Goal: Information Seeking & Learning: Learn about a topic

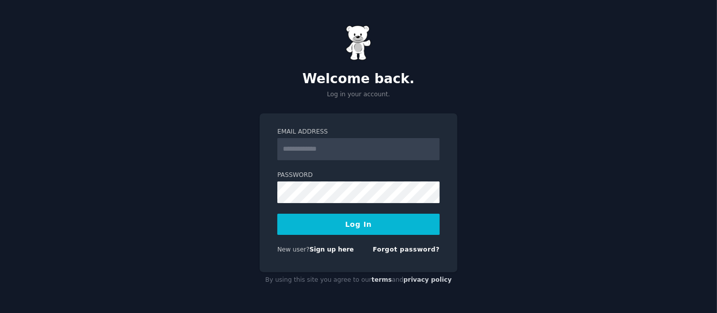
click at [340, 147] on input "Email Address" at bounding box center [358, 149] width 162 height 22
type input "**********"
click at [347, 228] on button "Log In" at bounding box center [358, 224] width 162 height 21
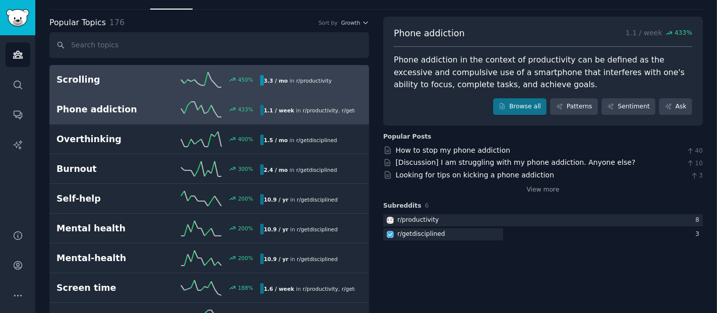
scroll to position [33, 0]
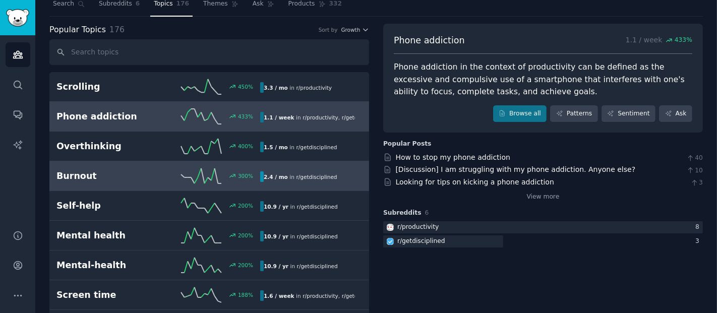
click at [191, 174] on icon at bounding box center [201, 175] width 40 height 15
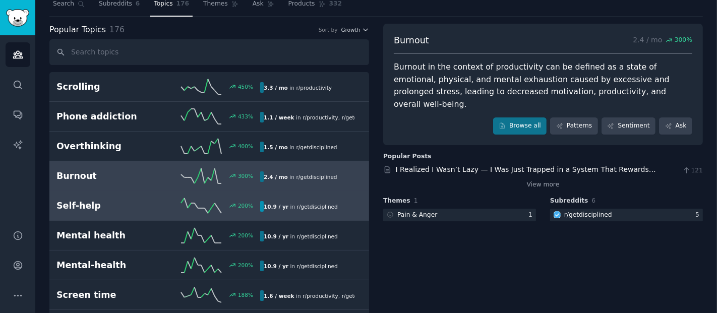
click at [153, 205] on h2 "Self-help" at bounding box center [107, 206] width 102 height 13
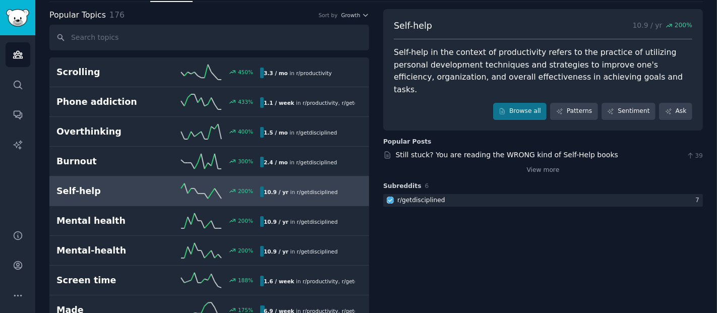
scroll to position [47, 0]
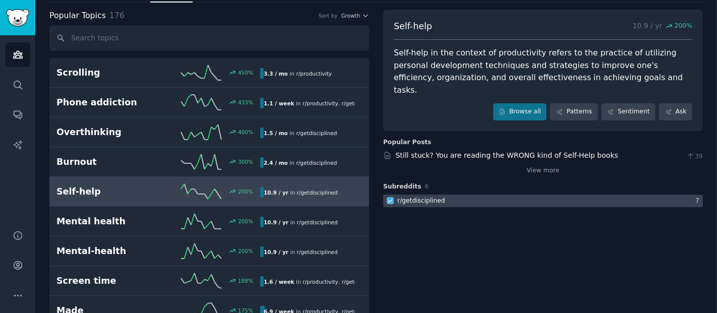
click at [411, 197] on div "r/ getdisciplined" at bounding box center [421, 201] width 48 height 9
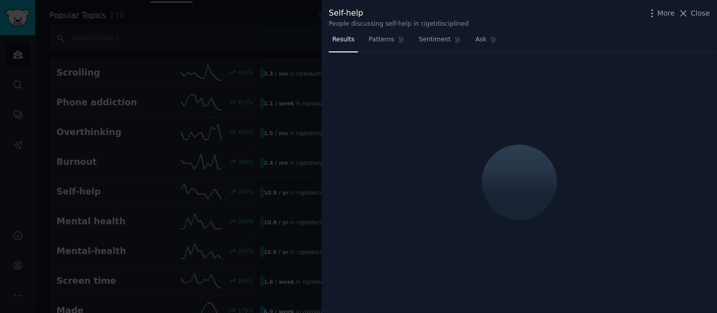
click at [255, 129] on div at bounding box center [358, 156] width 717 height 313
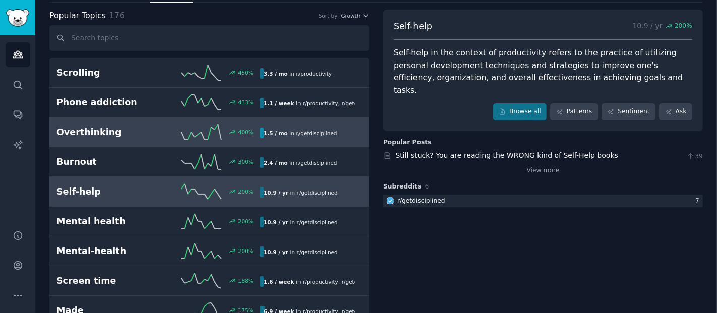
click at [139, 136] on h2 "Overthinking" at bounding box center [107, 132] width 102 height 13
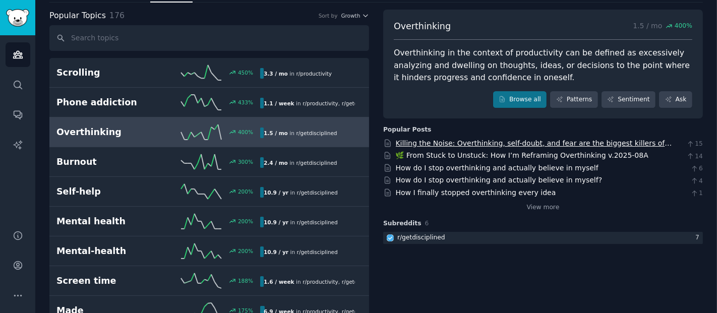
click at [561, 140] on link "Killing the Noise: Overthinking, self-doubt, and fear are the biggest killers o…" at bounding box center [534, 148] width 276 height 19
